Goal: Book appointment/travel/reservation

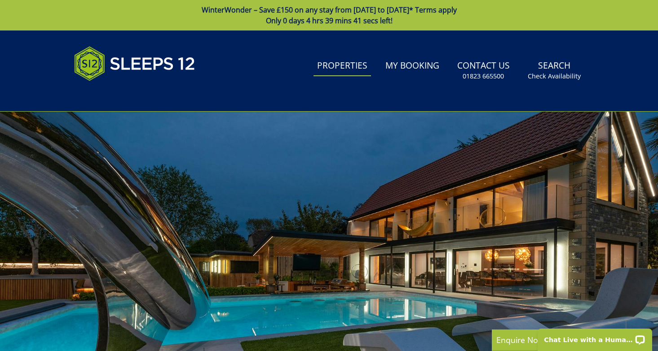
click at [346, 69] on link "Properties" at bounding box center [341, 66] width 57 height 20
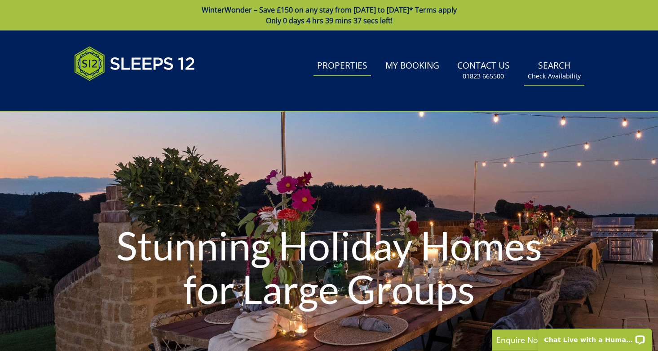
click at [549, 68] on link "Search Check Availability" at bounding box center [554, 70] width 60 height 29
click at [548, 70] on link "Search Check Availability" at bounding box center [554, 70] width 60 height 29
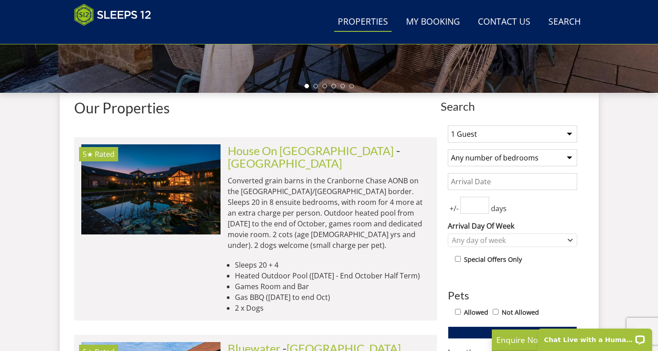
scroll to position [297, 0]
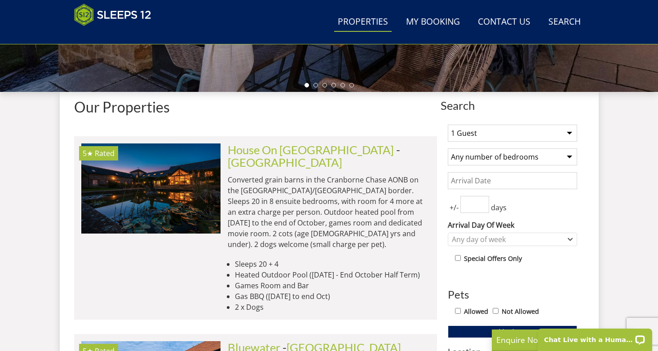
select select "11"
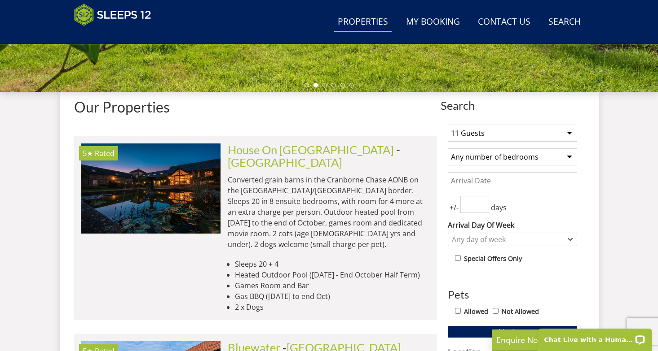
select select "5"
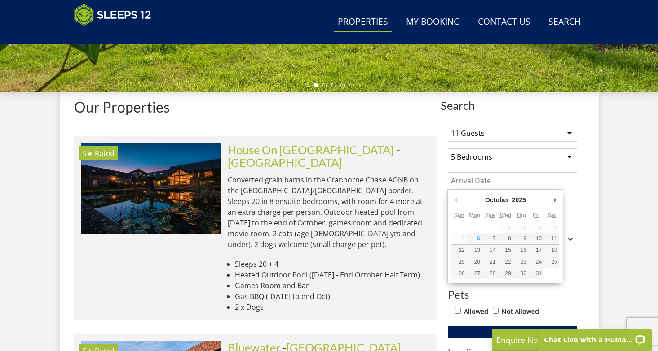
click at [479, 182] on input "Date" at bounding box center [512, 180] width 129 height 17
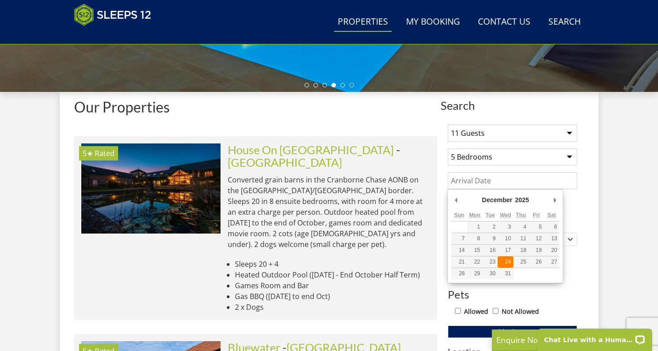
type input "[DATE]"
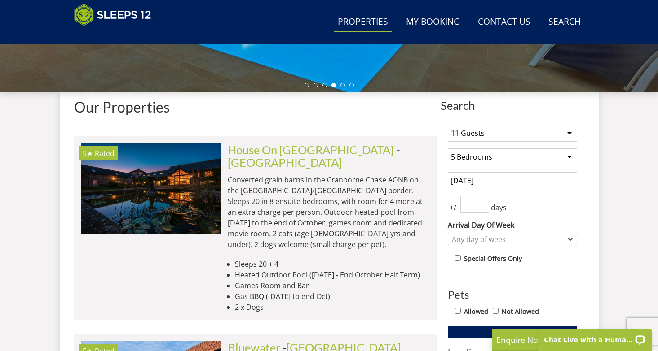
type input "1"
click at [480, 203] on input "1" at bounding box center [474, 204] width 29 height 17
click at [485, 237] on div "Any day of week" at bounding box center [507, 240] width 116 height 10
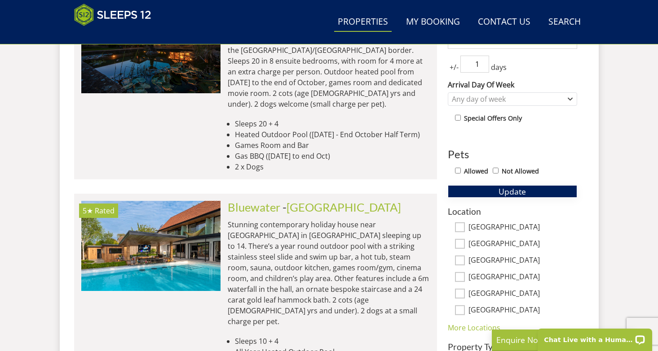
scroll to position [444, 0]
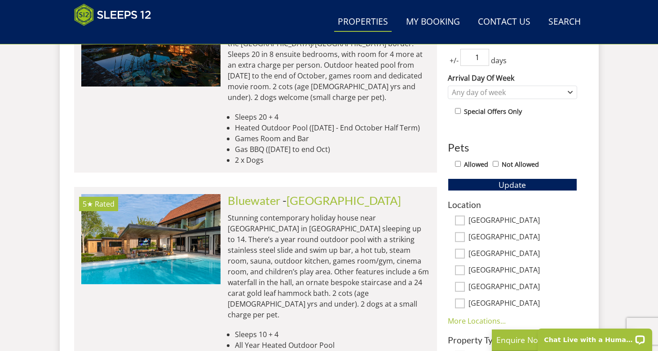
click at [499, 165] on div "Allowed Not Allowed" at bounding box center [516, 165] width 122 height 13
click at [496, 165] on input "Not Allowed" at bounding box center [495, 164] width 6 height 6
checkbox input "true"
click at [510, 185] on span "Update" at bounding box center [511, 185] width 27 height 11
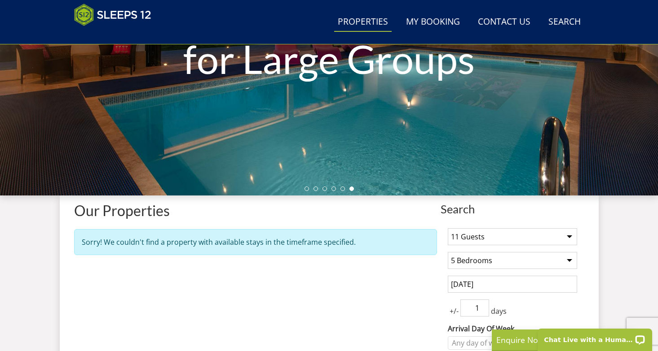
scroll to position [194, 0]
